Goal: Task Accomplishment & Management: Complete application form

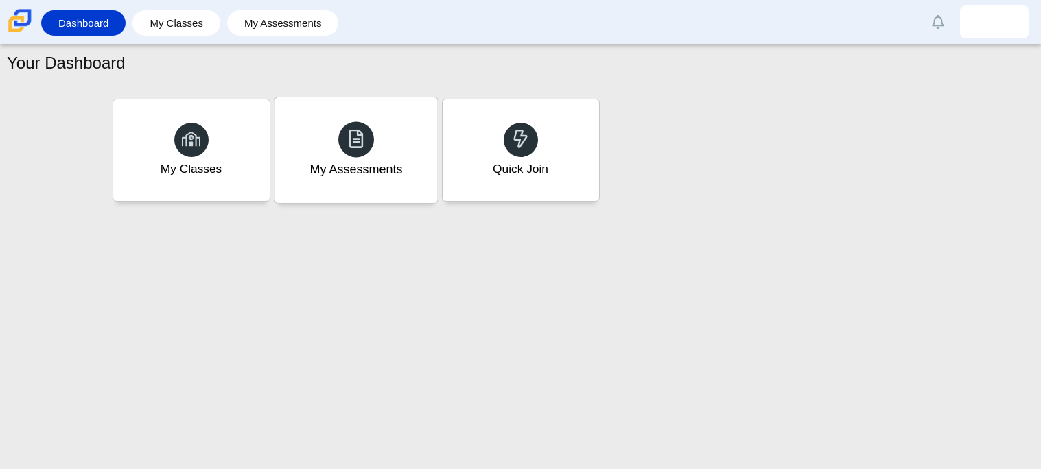
click at [336, 153] on div "My Assessments" at bounding box center [356, 150] width 163 height 106
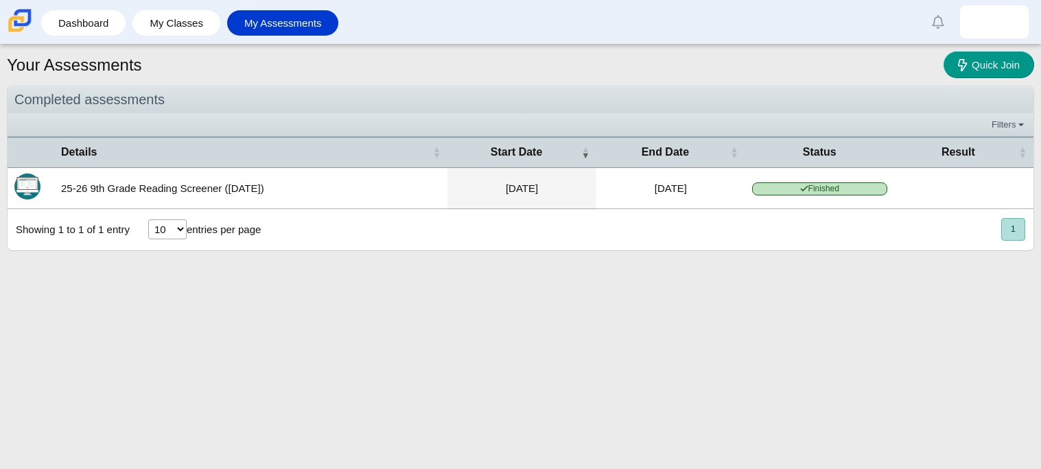
click at [235, 227] on label "entries per page" at bounding box center [224, 230] width 74 height 12
click at [187, 227] on select "10 25 50 100" at bounding box center [167, 230] width 38 height 20
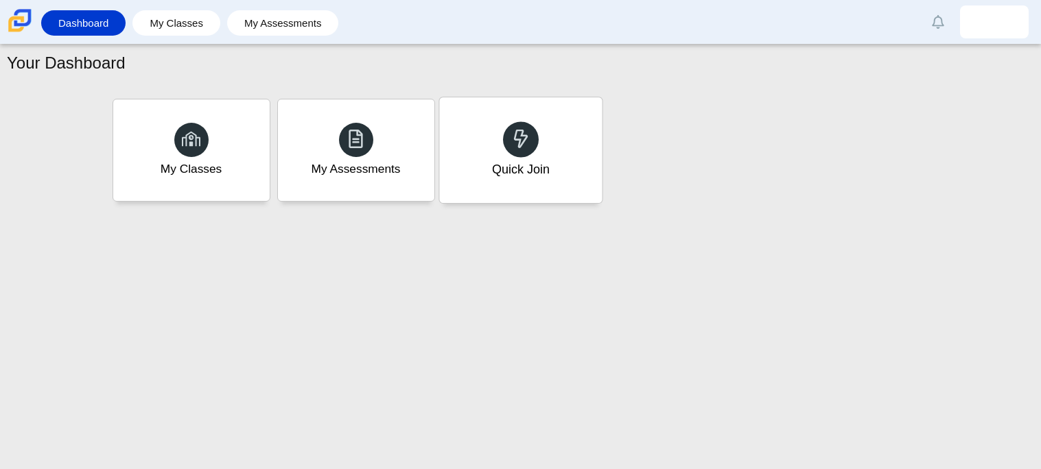
click at [547, 161] on div "Quick Join" at bounding box center [520, 170] width 58 height 18
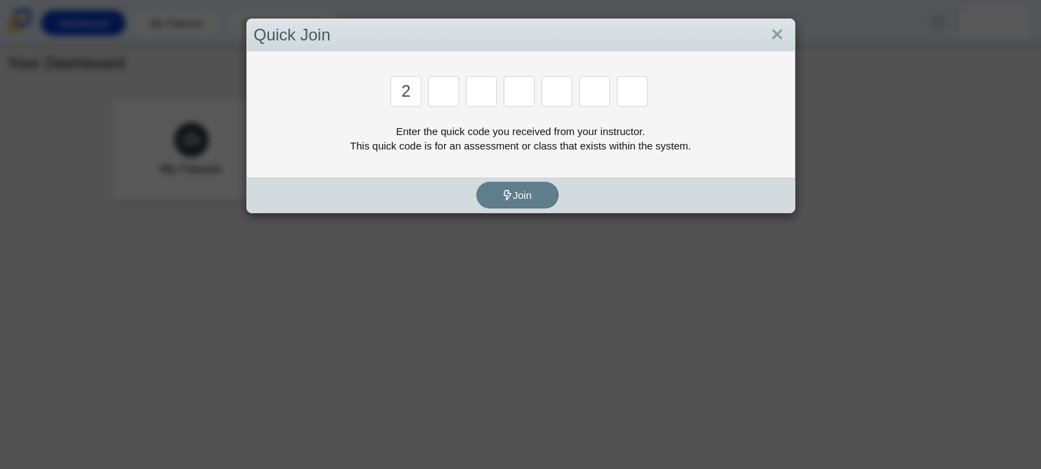
type input "2"
type input "c"
type input "u"
type input "p"
type input "s"
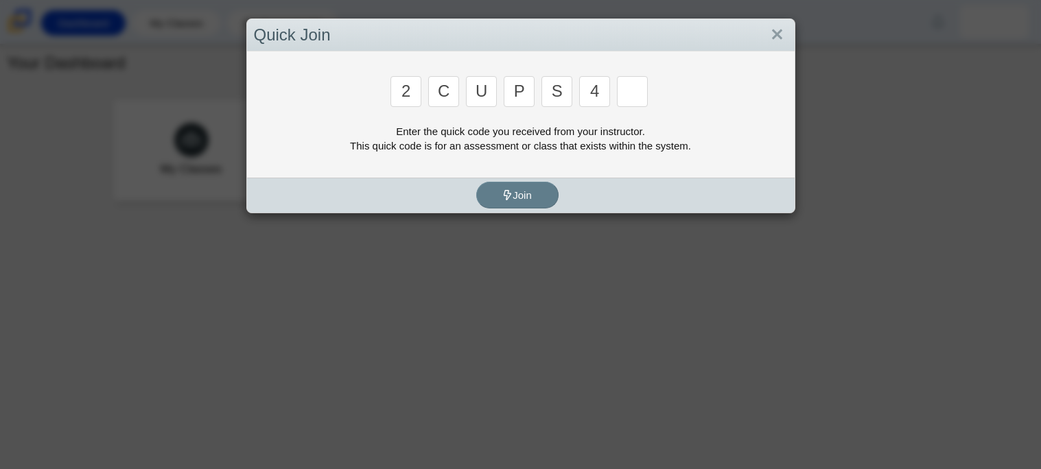
type input "4"
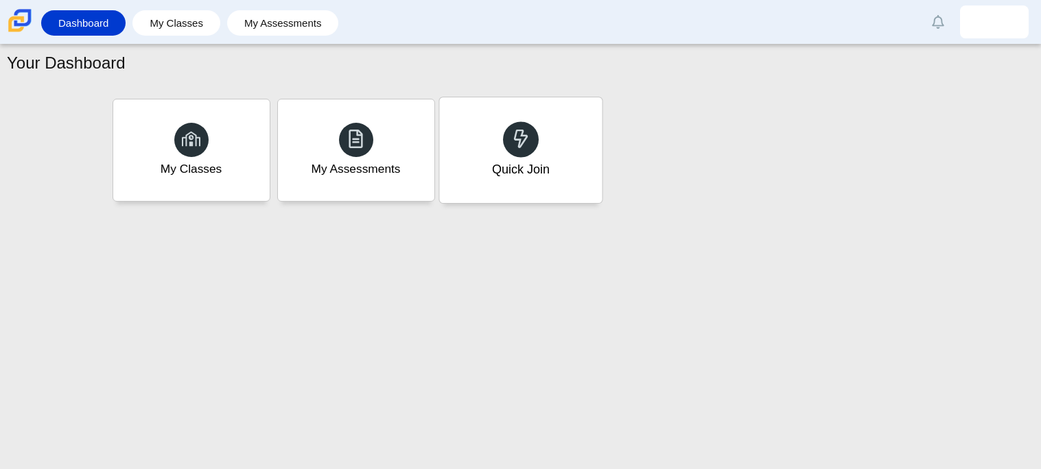
type input "a"
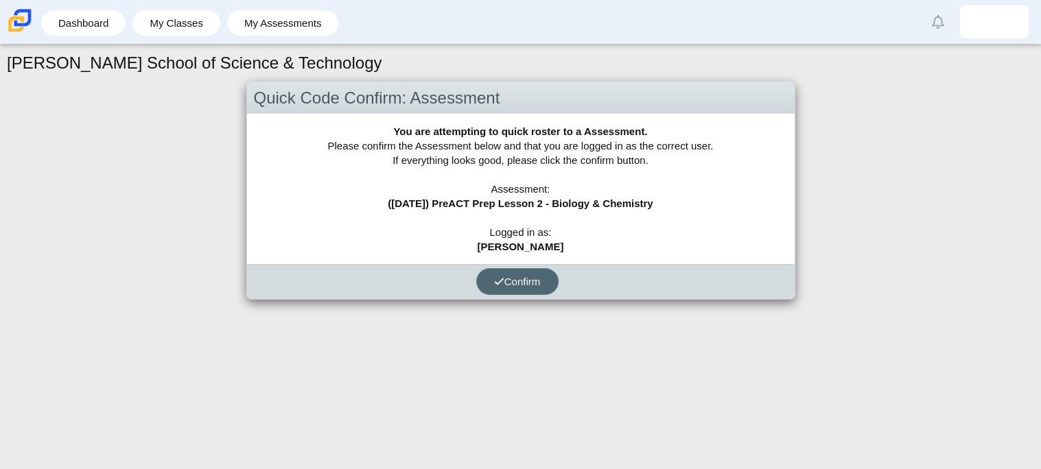
click at [529, 276] on span "Confirm" at bounding box center [517, 282] width 47 height 12
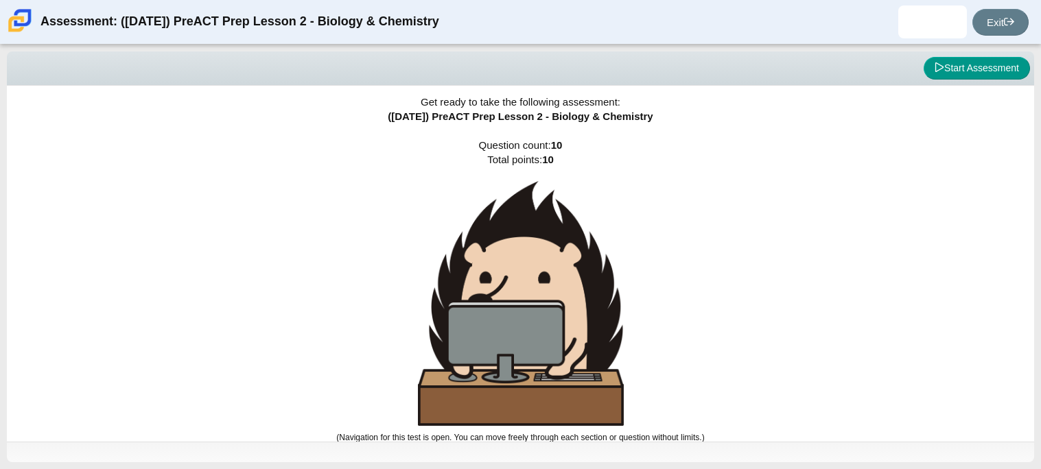
scroll to position [8, 0]
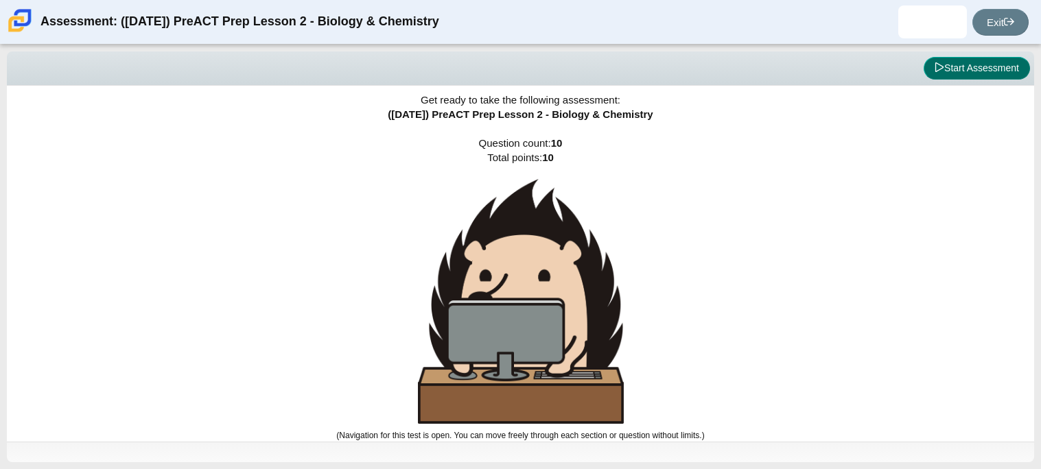
click at [959, 69] on button "Start Assessment" at bounding box center [977, 68] width 106 height 23
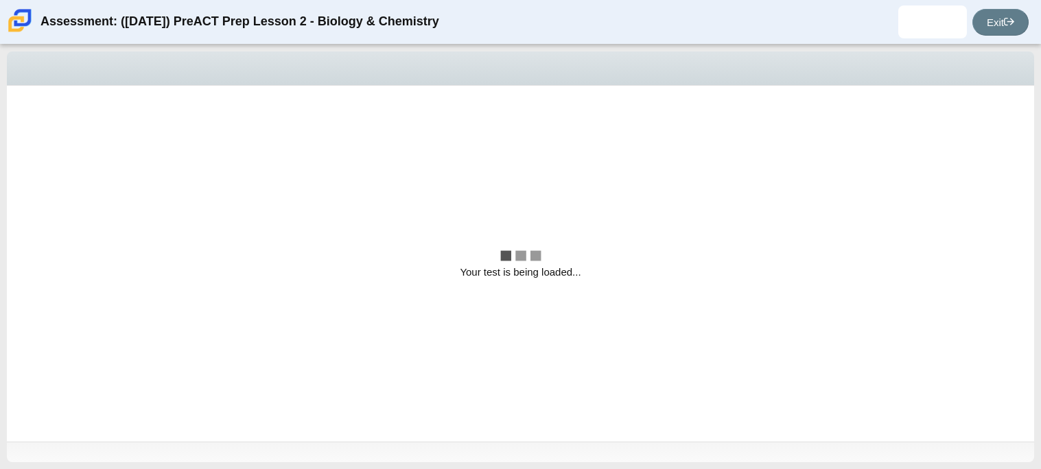
scroll to position [0, 0]
select select "88c27e0d-eae0-4ba9-ac20-9160ce6547ef"
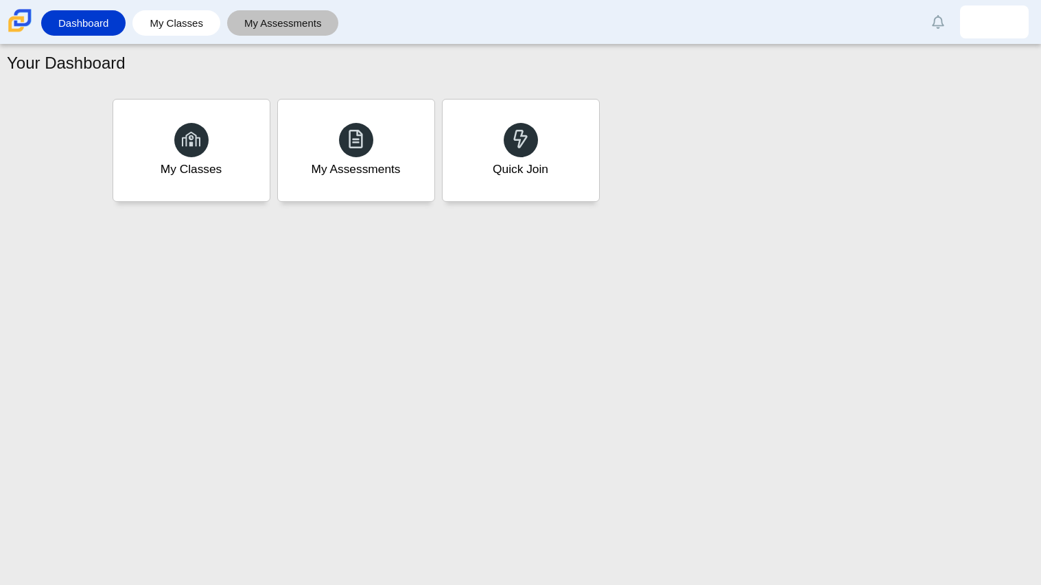
click at [266, 19] on link "My Assessments" at bounding box center [283, 22] width 98 height 25
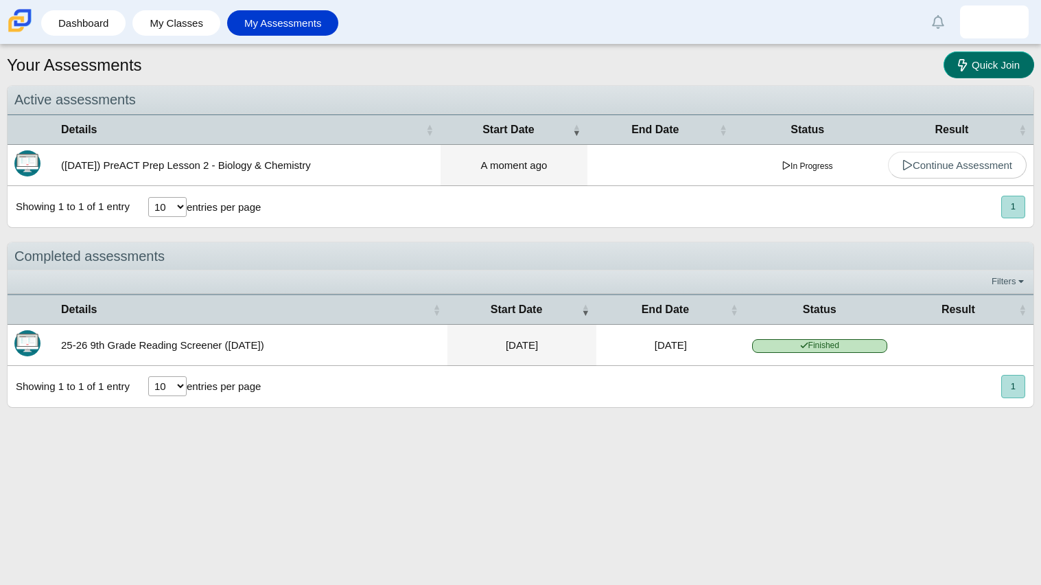
click at [960, 62] on use at bounding box center [962, 65] width 9 height 12
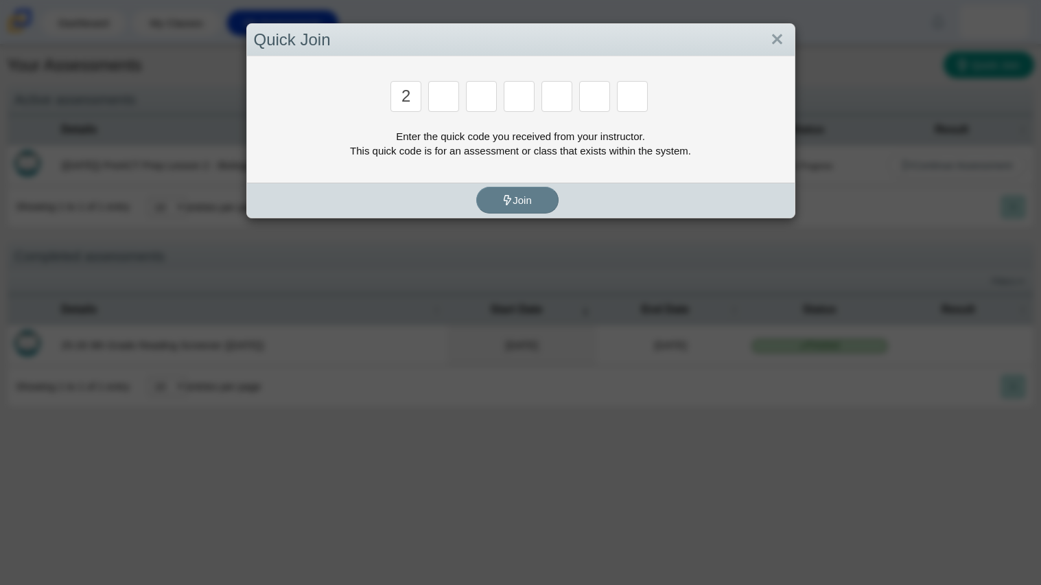
type input "2"
type input "c"
type input "u"
type input "p"
type input "s"
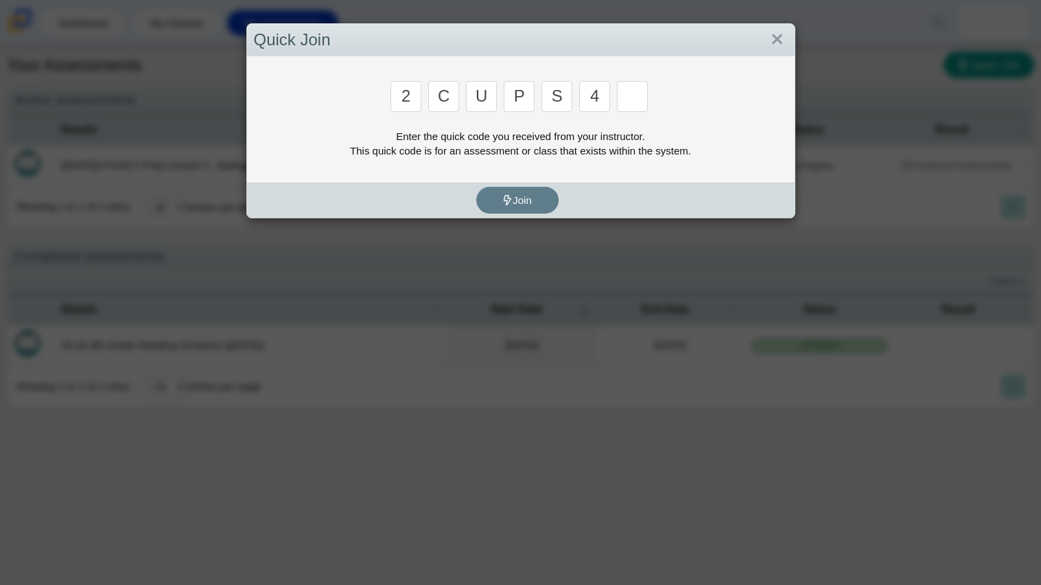
type input "4"
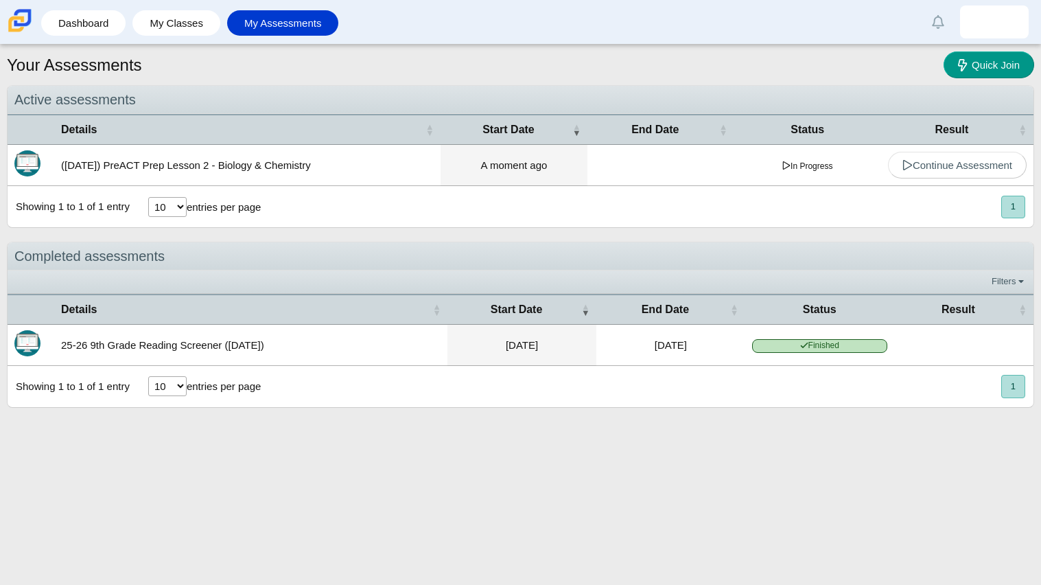
type input "a"
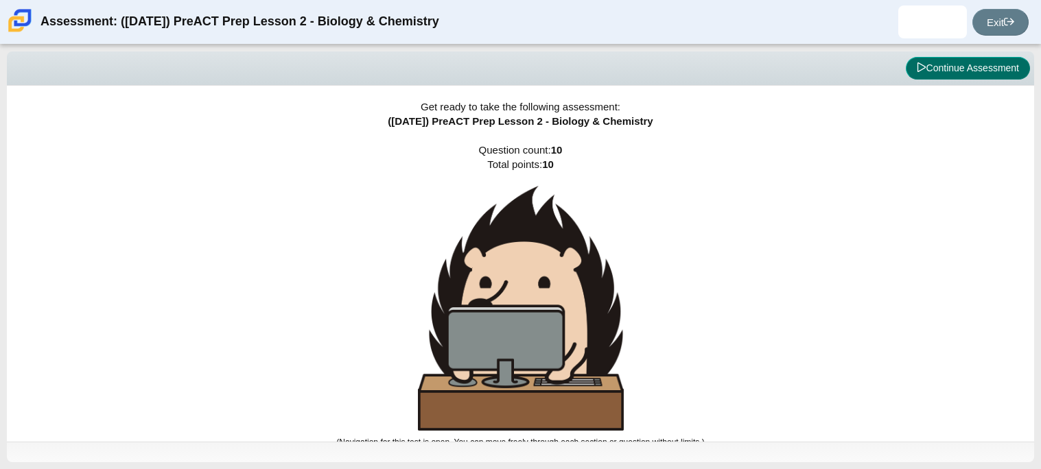
click at [977, 71] on button "Continue Assessment" at bounding box center [968, 68] width 124 height 23
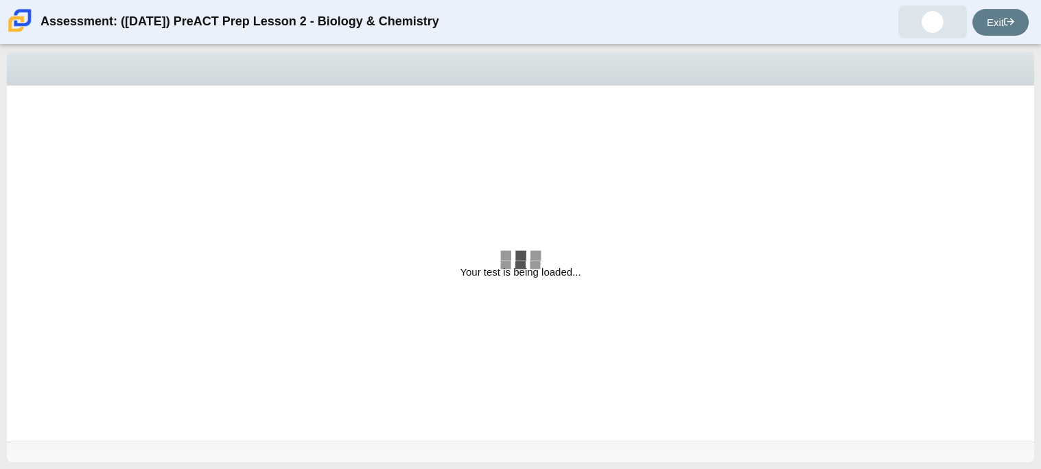
select select "88c27e0d-eae0-4ba9-ac20-9160ce6547ef"
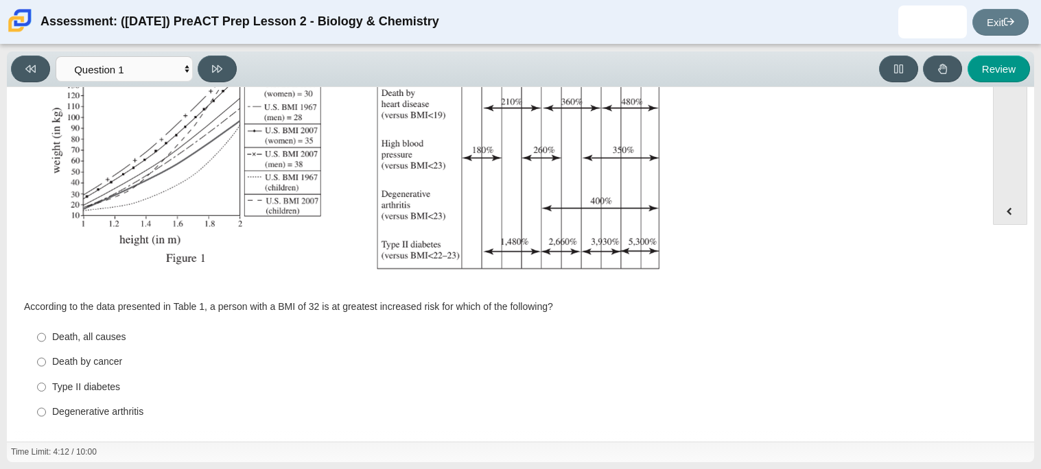
scroll to position [176, 0]
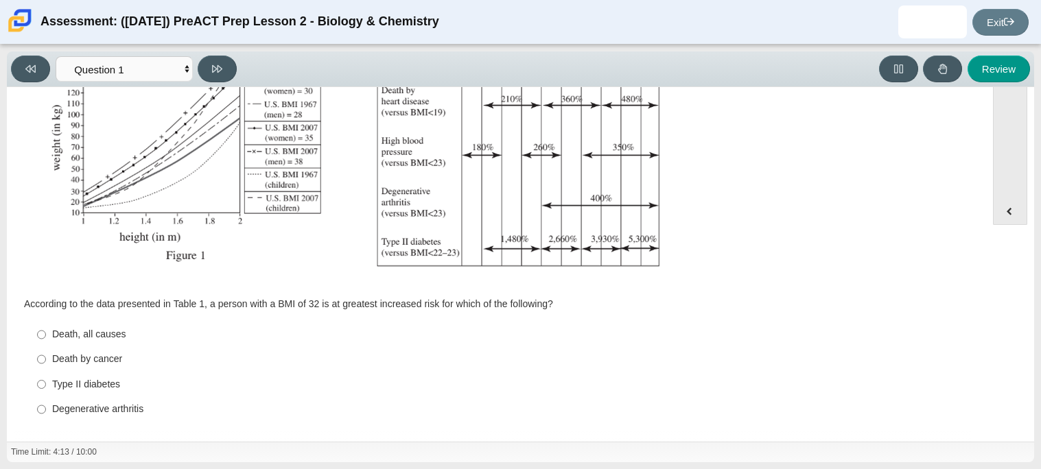
click at [103, 384] on div "Type II diabetes" at bounding box center [507, 385] width 910 height 14
click at [46, 384] on input "Type II diabetes Type II diabetes" at bounding box center [41, 384] width 9 height 25
radio input "true"
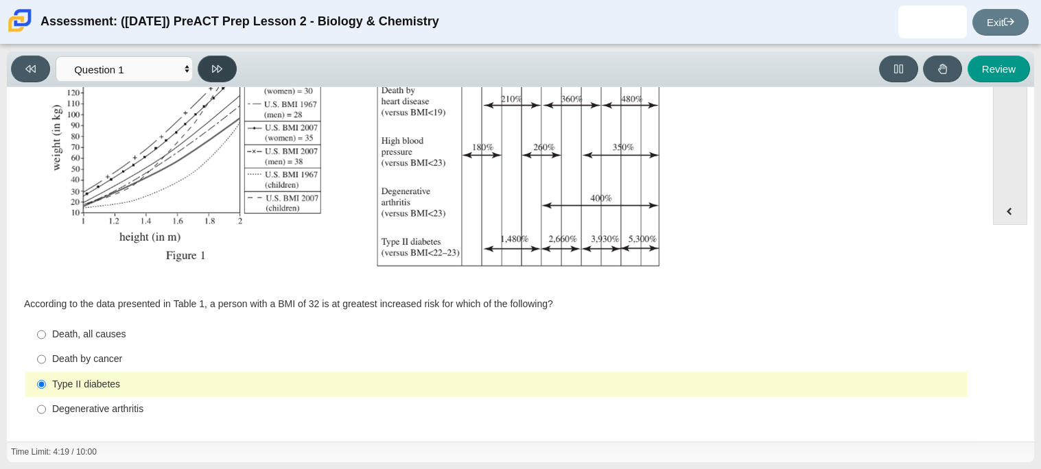
click at [200, 72] on button at bounding box center [217, 69] width 39 height 27
select select "f31ee183-ab53-48c9-9374-3a18949ab500"
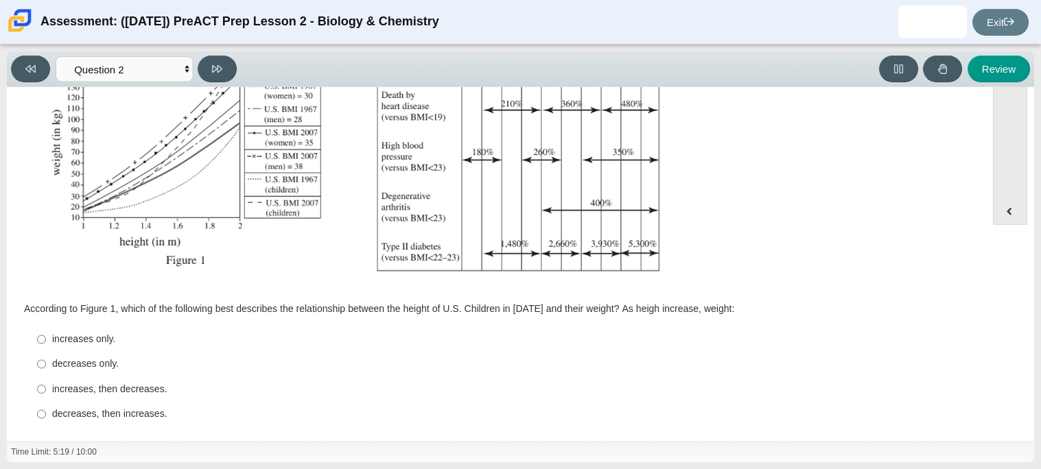
scroll to position [168, 0]
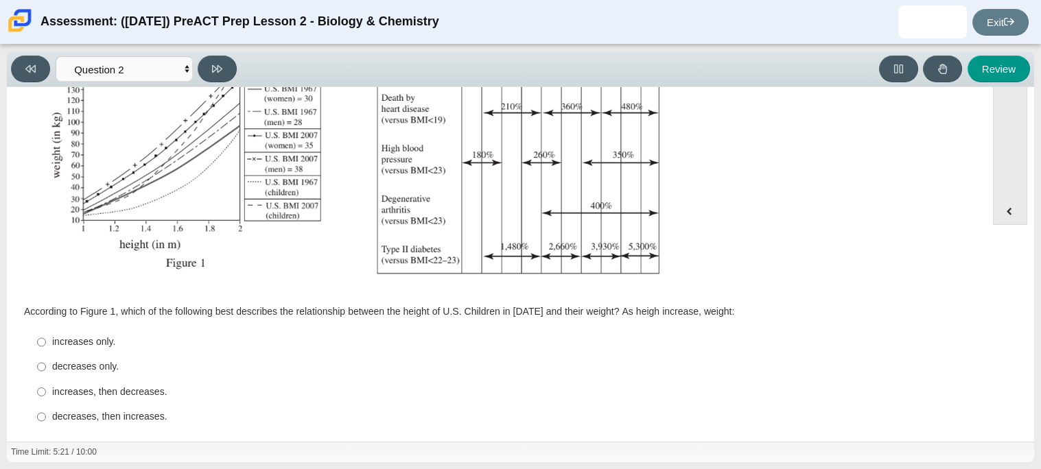
click at [108, 340] on div "increases only." at bounding box center [507, 343] width 910 height 14
click at [46, 340] on input "increases only. increases only." at bounding box center [41, 342] width 9 height 25
radio input "true"
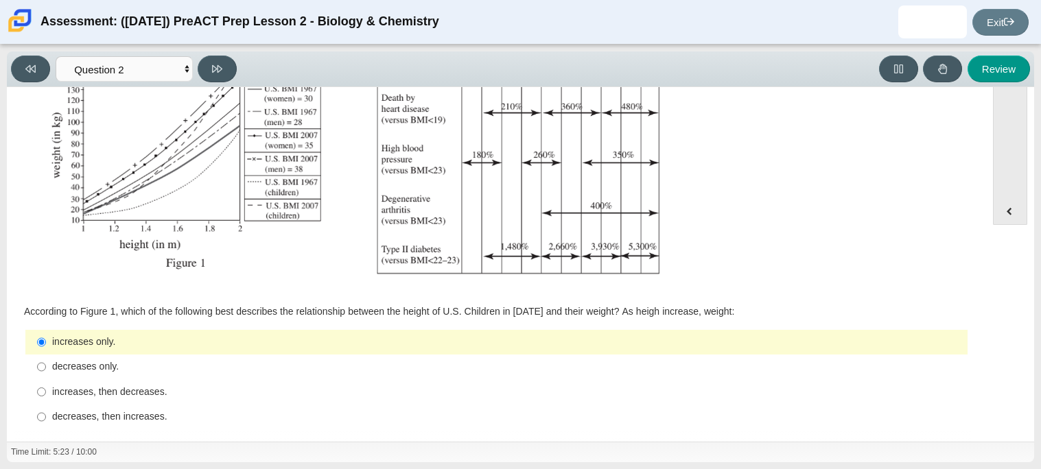
click at [111, 390] on div "increases, then decreases." at bounding box center [507, 393] width 910 height 14
click at [46, 390] on input "increases, then decreases. increases, then decreases." at bounding box center [41, 392] width 9 height 25
radio input "true"
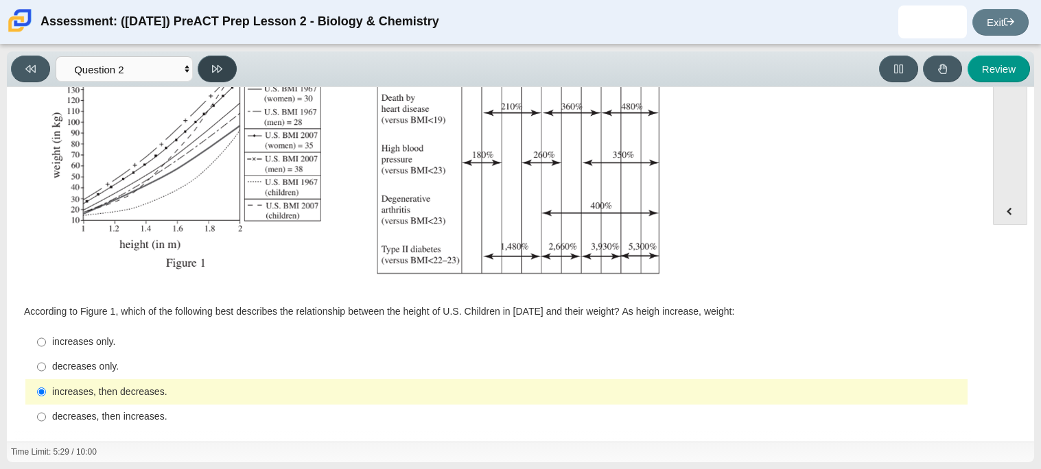
click at [206, 73] on button at bounding box center [217, 69] width 39 height 27
select select "45e82964-709e-4180-9336-970e18221224"
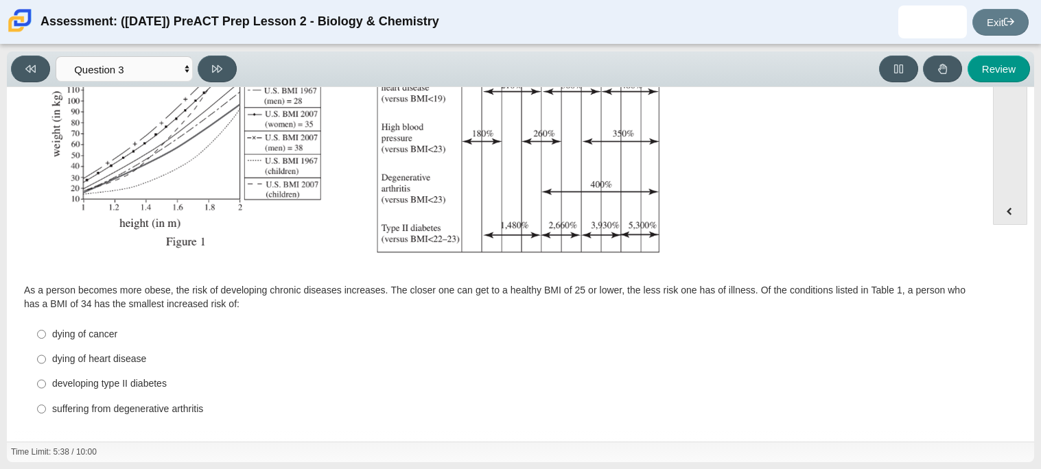
scroll to position [189, 0]
click at [111, 358] on div "dying of heart disease" at bounding box center [507, 360] width 910 height 14
click at [46, 358] on input "dying of heart disease dying of heart disease" at bounding box center [41, 360] width 9 height 25
radio input "true"
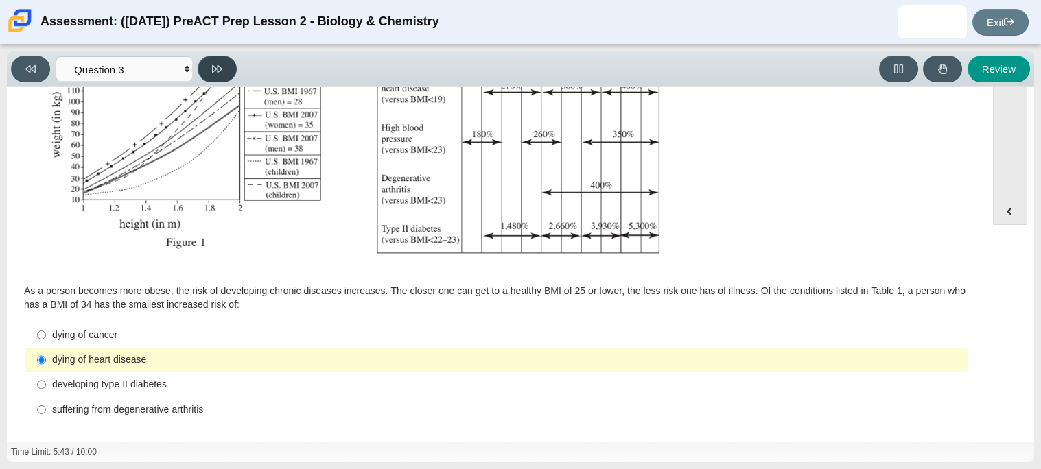
click at [222, 73] on button at bounding box center [217, 69] width 39 height 27
select select "71dcacfe-cf8b-4cdc-be22-b82c8aec5da2"
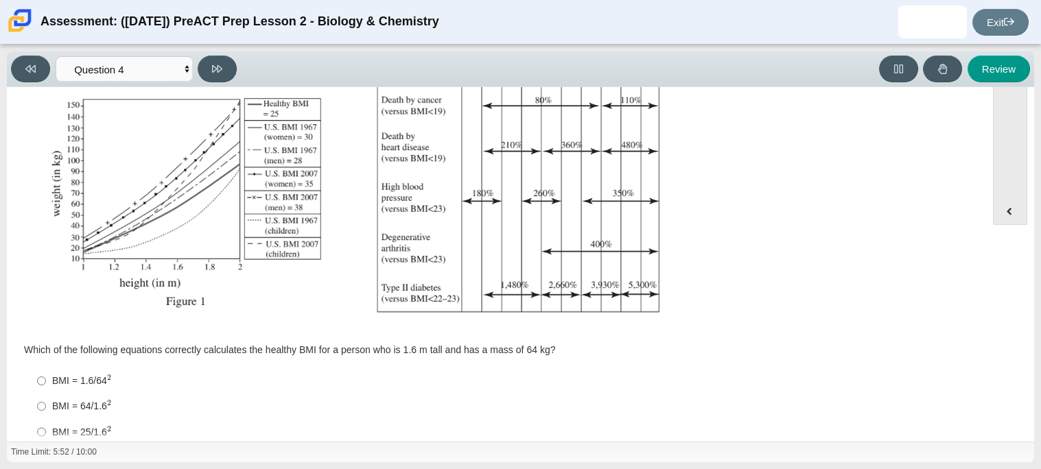
scroll to position [177, 0]
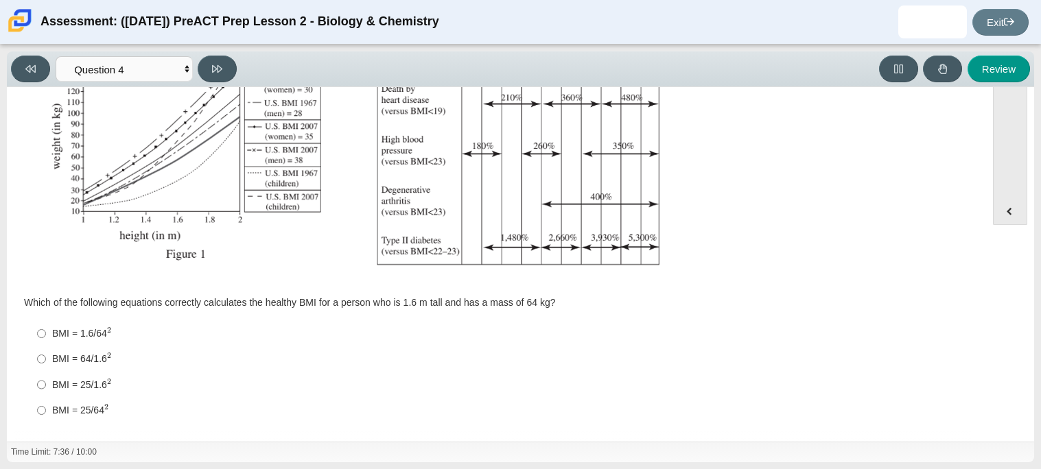
click at [86, 350] on label "BMI = 64/1.6 2 BMI = 64/1.62" at bounding box center [497, 359] width 940 height 25
click at [46, 350] on input "BMI = 64/1.6 2 BMI = 64/1.62" at bounding box center [41, 359] width 9 height 25
radio input "true"
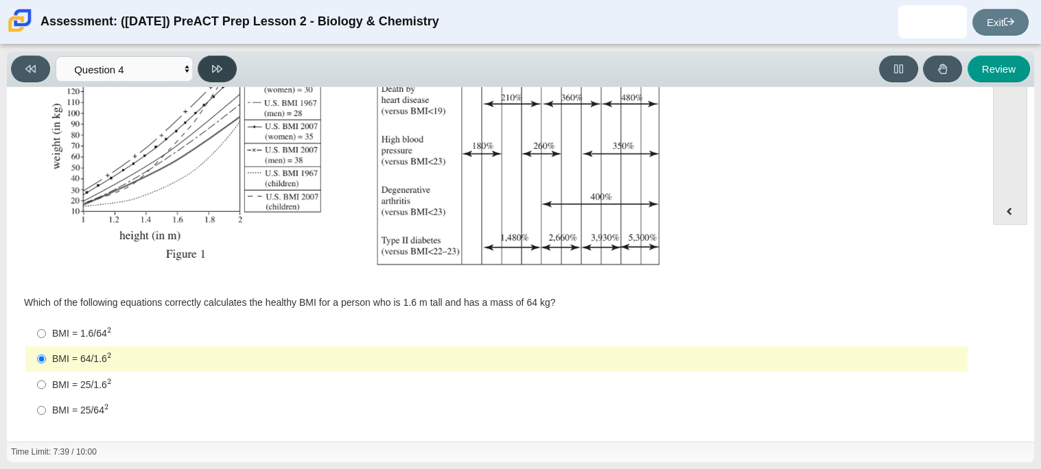
click at [216, 68] on icon at bounding box center [217, 69] width 10 height 8
select select "c6558c8b-086a-4b4c-b582-9428309971ba"
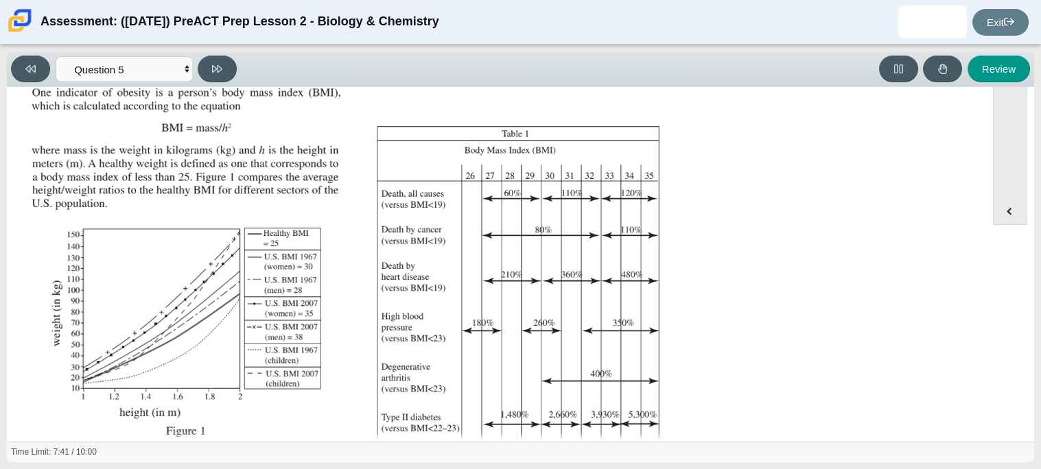
scroll to position [176, 0]
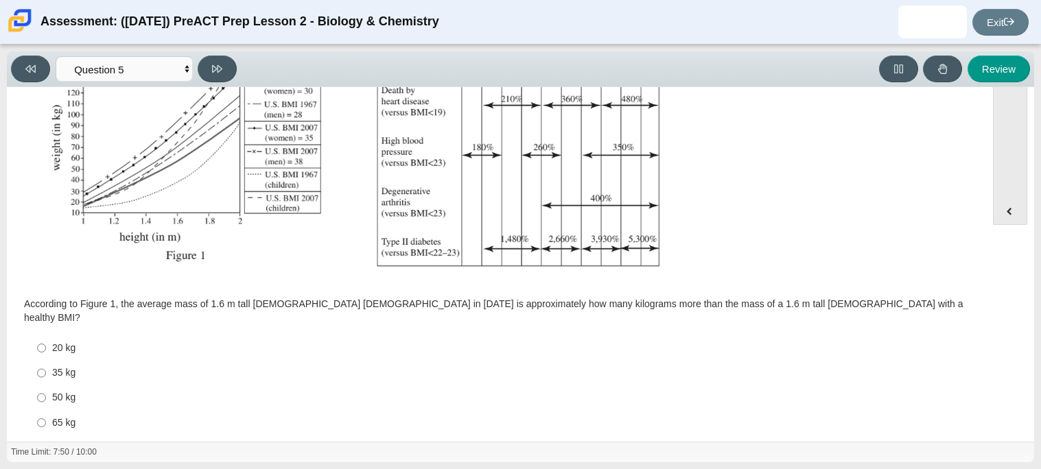
click at [69, 342] on div "20 kg" at bounding box center [507, 349] width 910 height 14
click at [46, 336] on input "20 kg 20 kg" at bounding box center [41, 348] width 9 height 25
radio input "true"
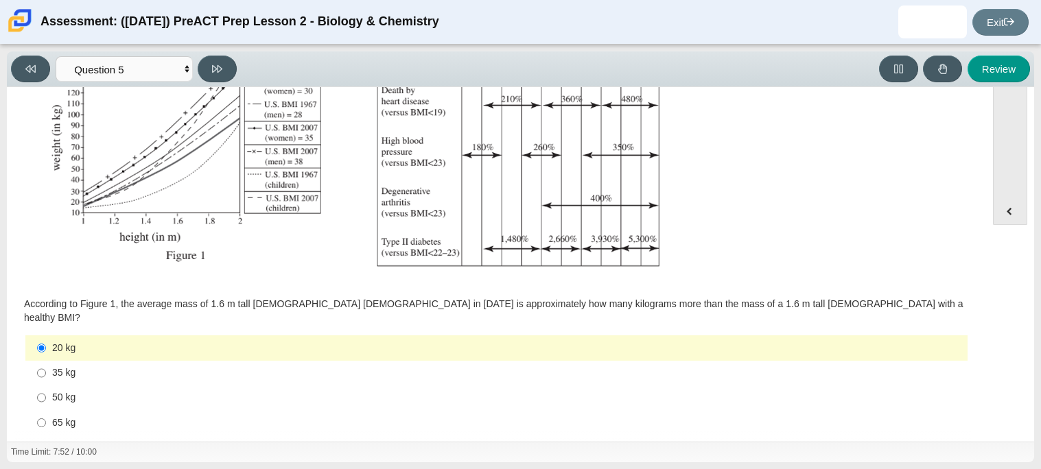
click at [245, 78] on div "Review" at bounding box center [636, 69] width 789 height 27
click at [223, 72] on button at bounding box center [217, 69] width 39 height 27
select select "74d98ab6-2529-481e-9250-4e9263ec31cd"
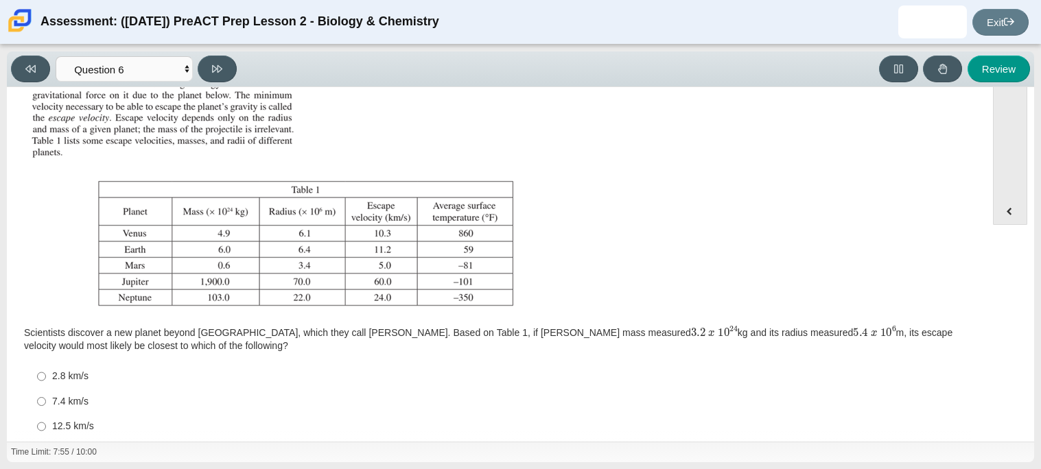
scroll to position [42, 0]
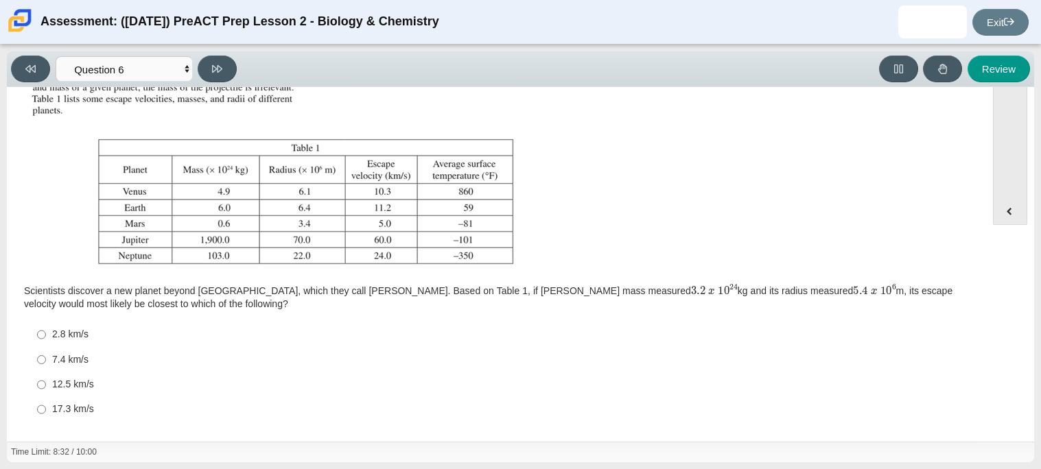
click at [79, 362] on div "7.4 km/s" at bounding box center [507, 360] width 910 height 14
click at [46, 362] on input "7.4 km/s 7.4 km/s" at bounding box center [41, 359] width 9 height 25
radio input "true"
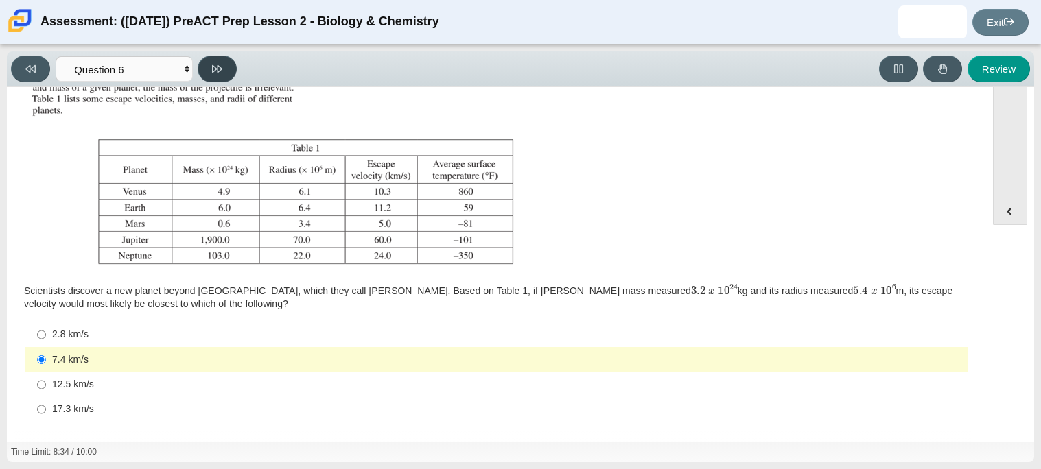
click at [221, 59] on button at bounding box center [217, 69] width 39 height 27
select select "31694628-7769-4744-9964-d3ed6115c03c"
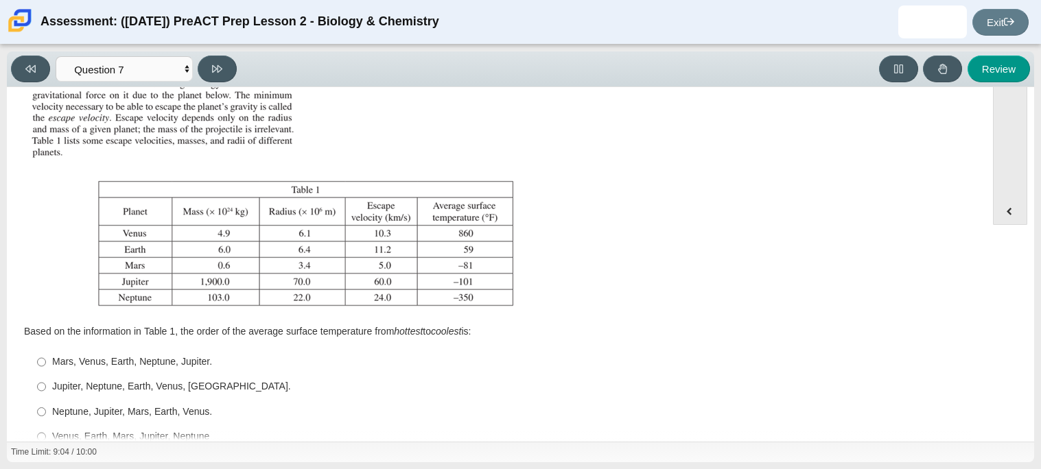
scroll to position [28, 0]
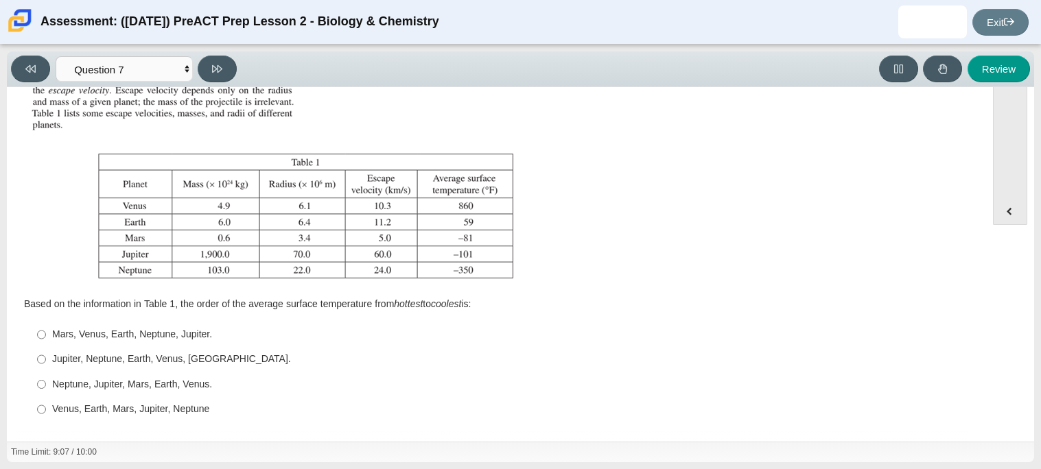
click at [119, 356] on div "Jupiter, Neptune, Earth, Venus, Mars." at bounding box center [507, 360] width 910 height 14
click at [46, 356] on input "Jupiter, Neptune, Earth, Venus, Mars. Jupiter, Neptune, Earth, Venus, Mars." at bounding box center [41, 359] width 9 height 25
radio input "true"
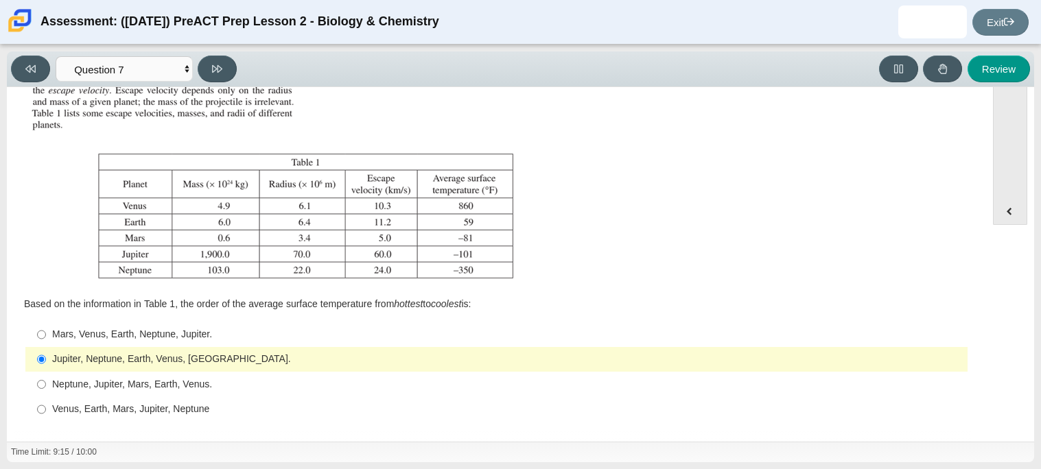
click at [170, 384] on div "Neptune, Jupiter, Mars, Earth, Venus." at bounding box center [507, 385] width 910 height 14
click at [46, 384] on input "Neptune, Jupiter, Mars, Earth, Venus. Neptune, Jupiter, Mars, Earth, Venus." at bounding box center [41, 384] width 9 height 25
radio input "true"
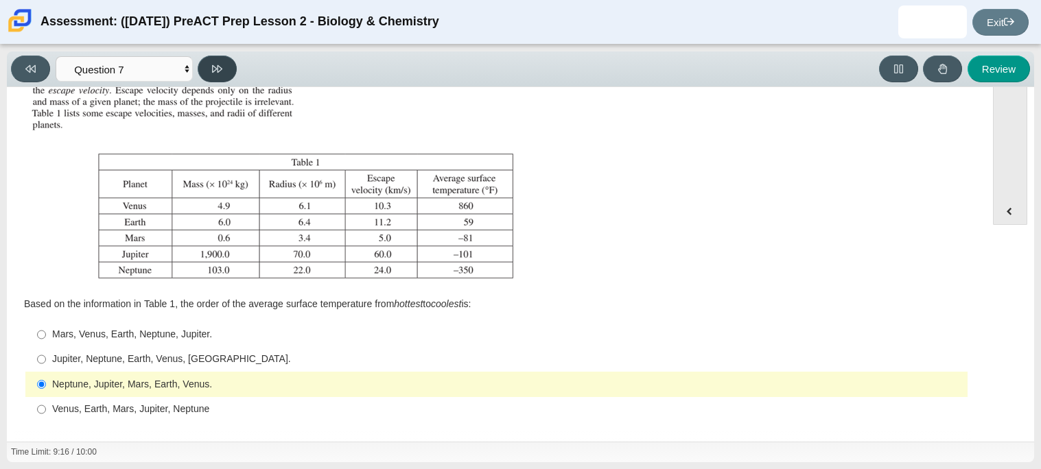
click at [217, 61] on button at bounding box center [217, 69] width 39 height 27
select select "02960795-9514-4c41-985f-77b6951c8514"
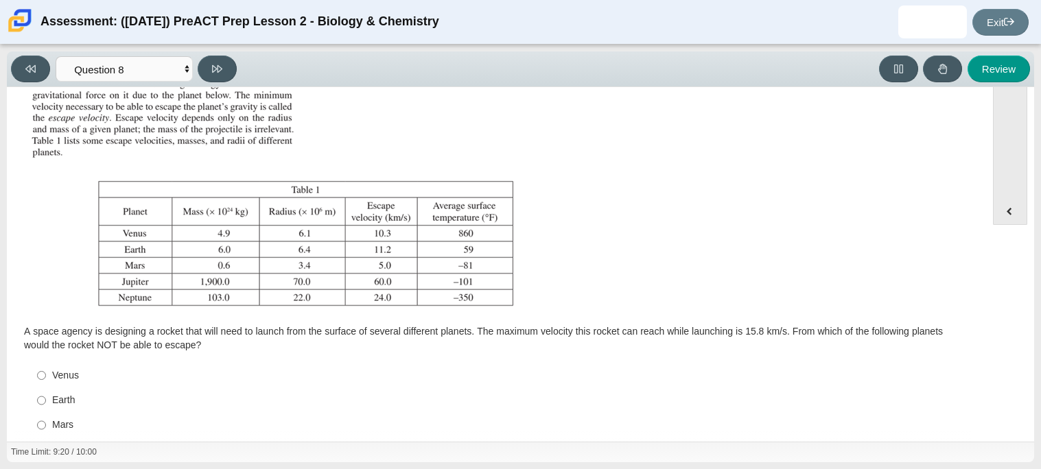
scroll to position [40, 0]
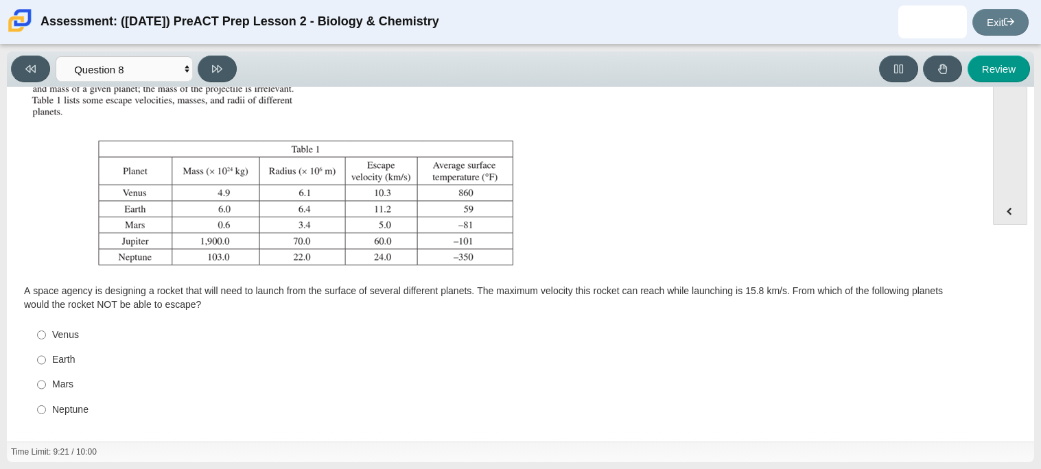
click at [67, 363] on div "Earth" at bounding box center [507, 360] width 910 height 14
click at [46, 363] on input "Earth Earth" at bounding box center [41, 360] width 9 height 25
radio input "true"
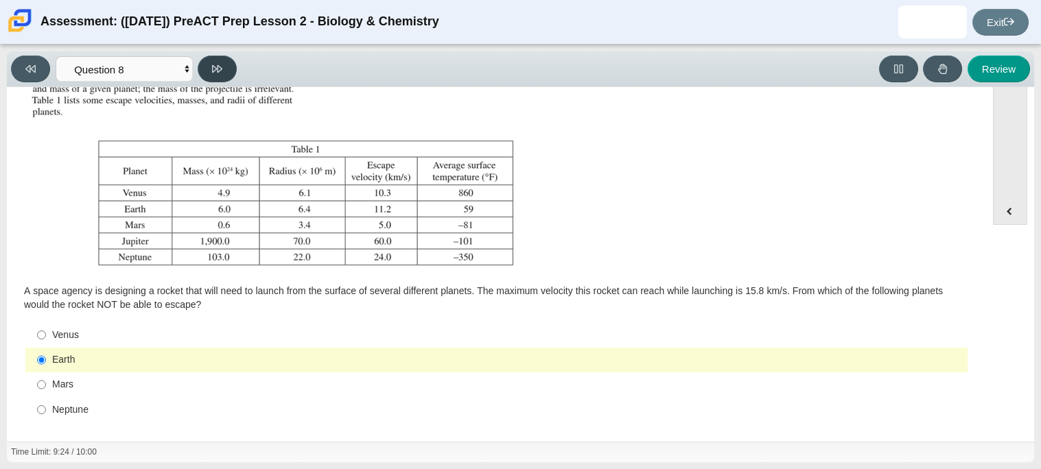
click at [229, 68] on button at bounding box center [217, 69] width 39 height 27
select select "ef19177f-9eb9-441f-a0b9-65cd4e602bb5"
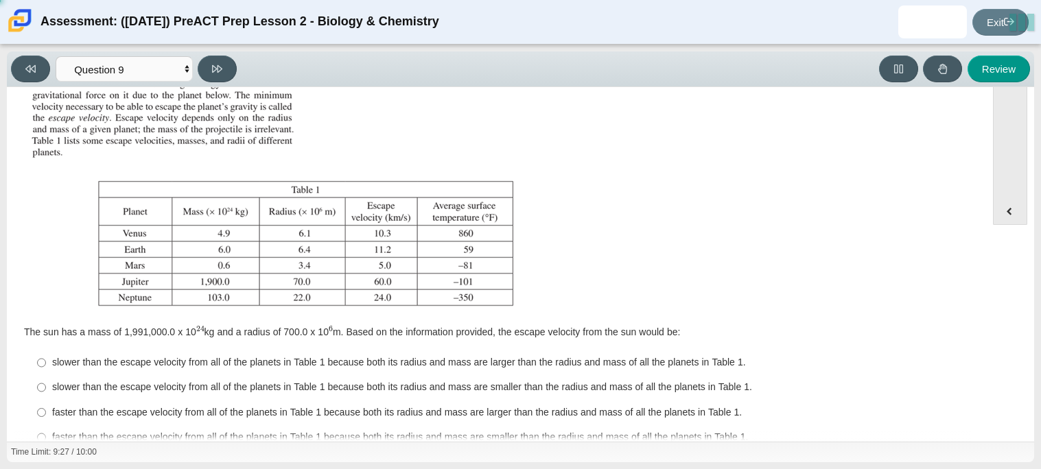
scroll to position [28, 0]
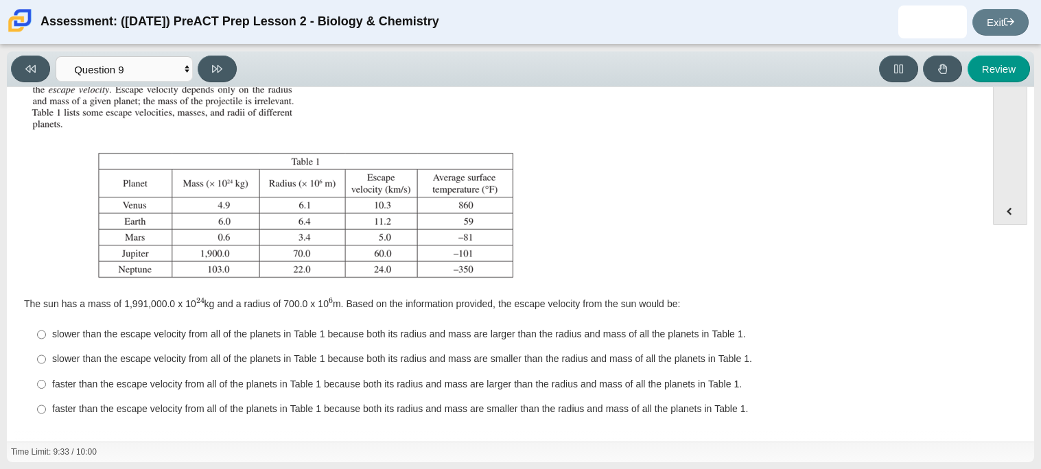
click at [157, 412] on div "faster than the escape velocity from all of the planets in Table 1 because both…" at bounding box center [507, 410] width 910 height 14
click at [46, 412] on input "faster than the escape velocity from all of the planets in Table 1 because both…" at bounding box center [41, 409] width 9 height 25
radio input "true"
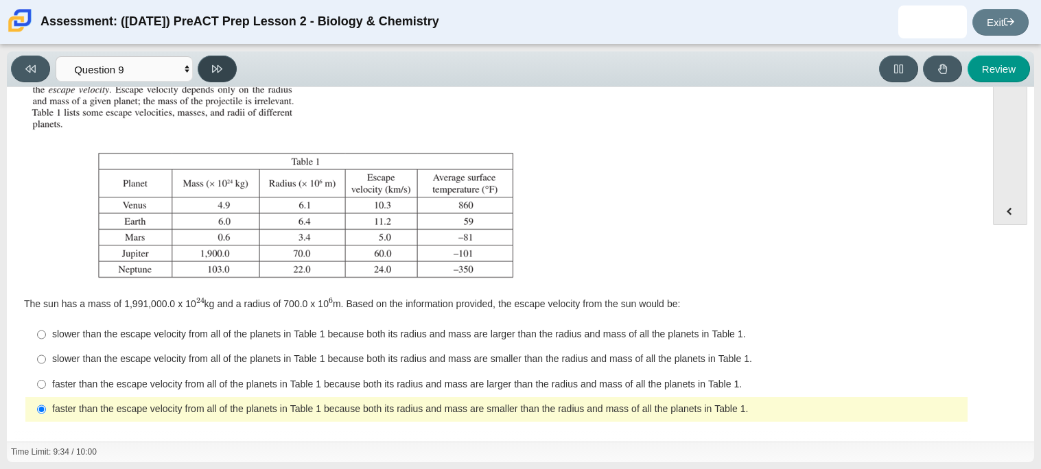
click at [205, 69] on button at bounding box center [217, 69] width 39 height 27
select select "b9bf8baa-c570-4e7d-b5c0-da6c71b27e9c"
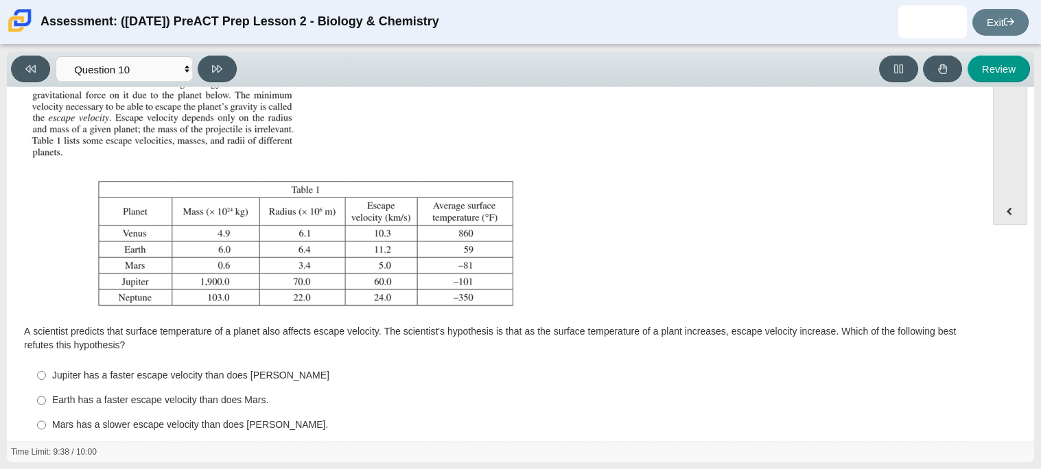
click at [178, 378] on div "Jupiter has a faster escape velocity than does Neptune" at bounding box center [507, 376] width 910 height 14
click at [46, 378] on input "Jupiter has a faster escape velocity than does Neptune Jupiter has a faster esc…" at bounding box center [41, 375] width 9 height 25
radio input "true"
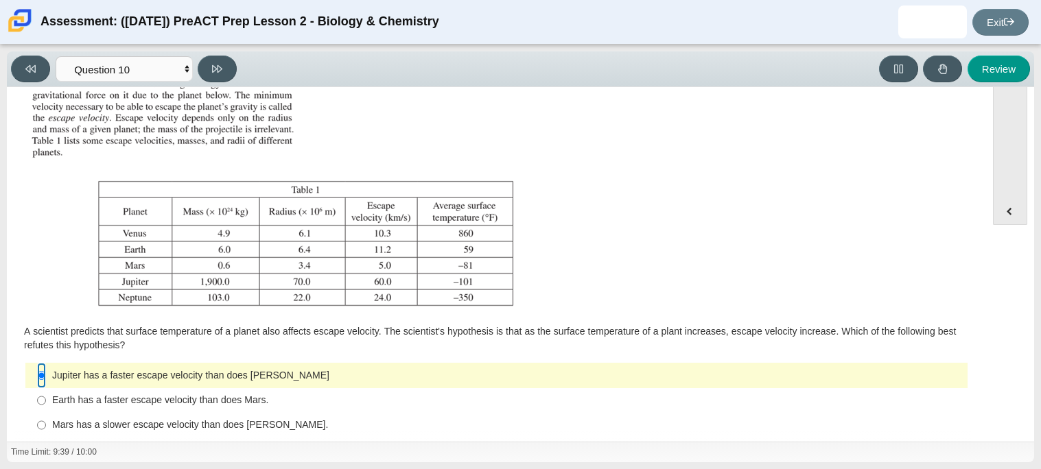
scroll to position [40, 0]
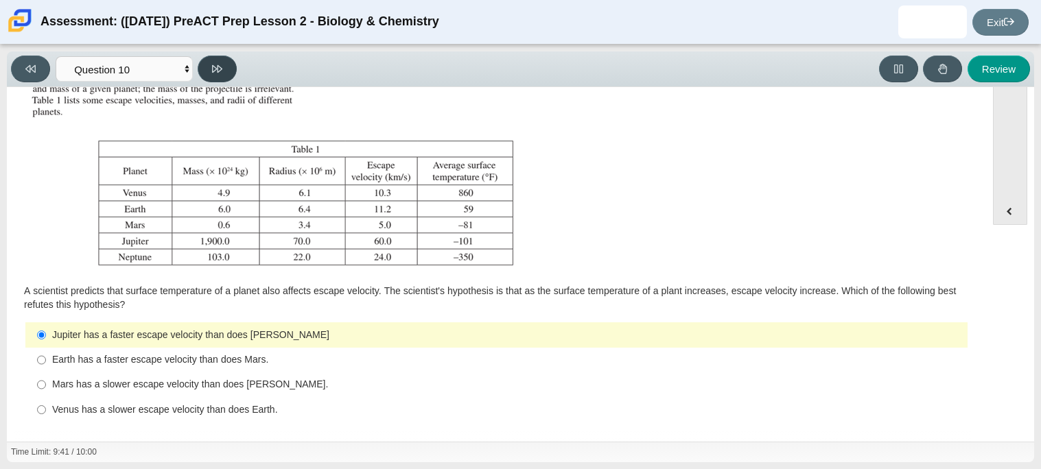
click at [218, 60] on button at bounding box center [217, 69] width 39 height 27
select select "review"
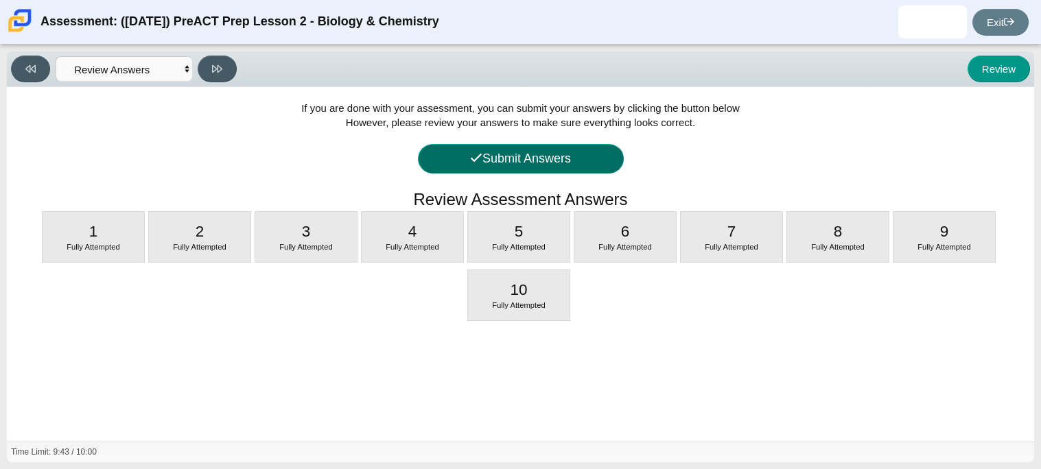
click at [470, 164] on icon at bounding box center [476, 158] width 12 height 13
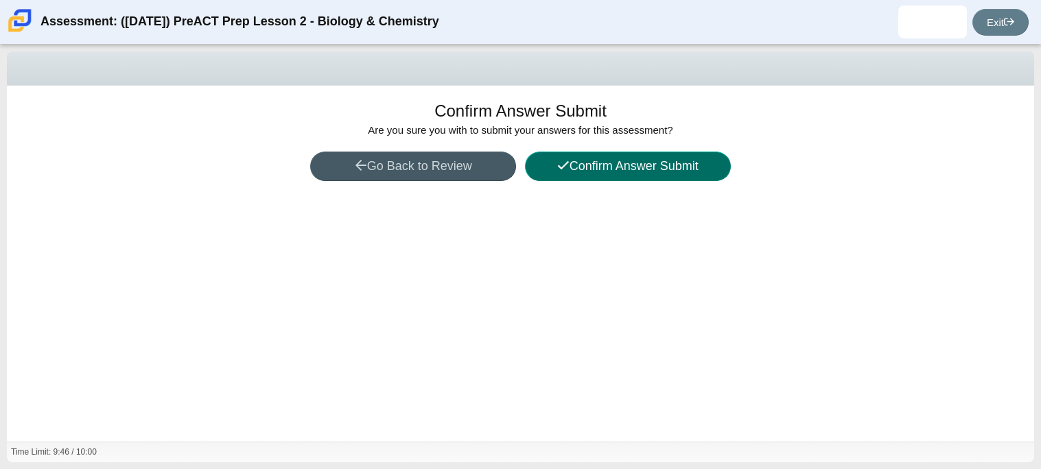
click at [539, 177] on button "Confirm Answer Submit" at bounding box center [628, 167] width 206 height 30
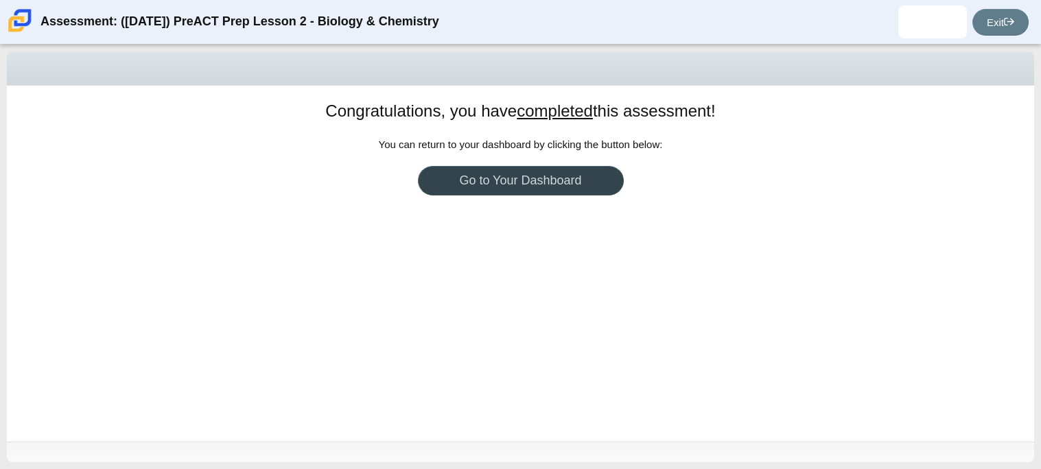
click at [533, 188] on link "Go to Your Dashboard" at bounding box center [521, 181] width 206 height 30
